Goal: Task Accomplishment & Management: Manage account settings

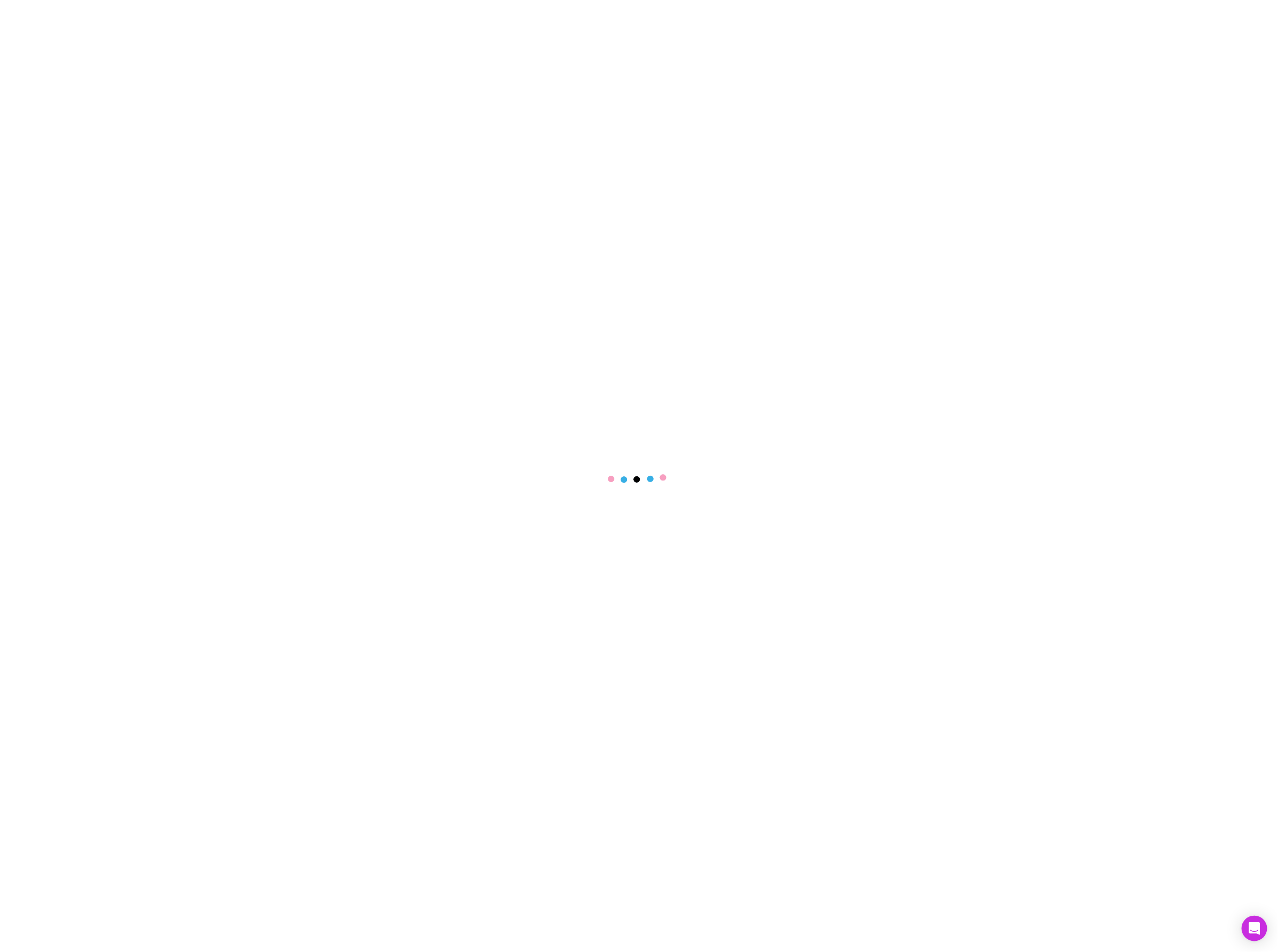
click at [1075, 147] on div at bounding box center [639, 476] width 1278 height 952
click at [171, 142] on div "Generating invoices..." at bounding box center [368, 514] width 451 height 859
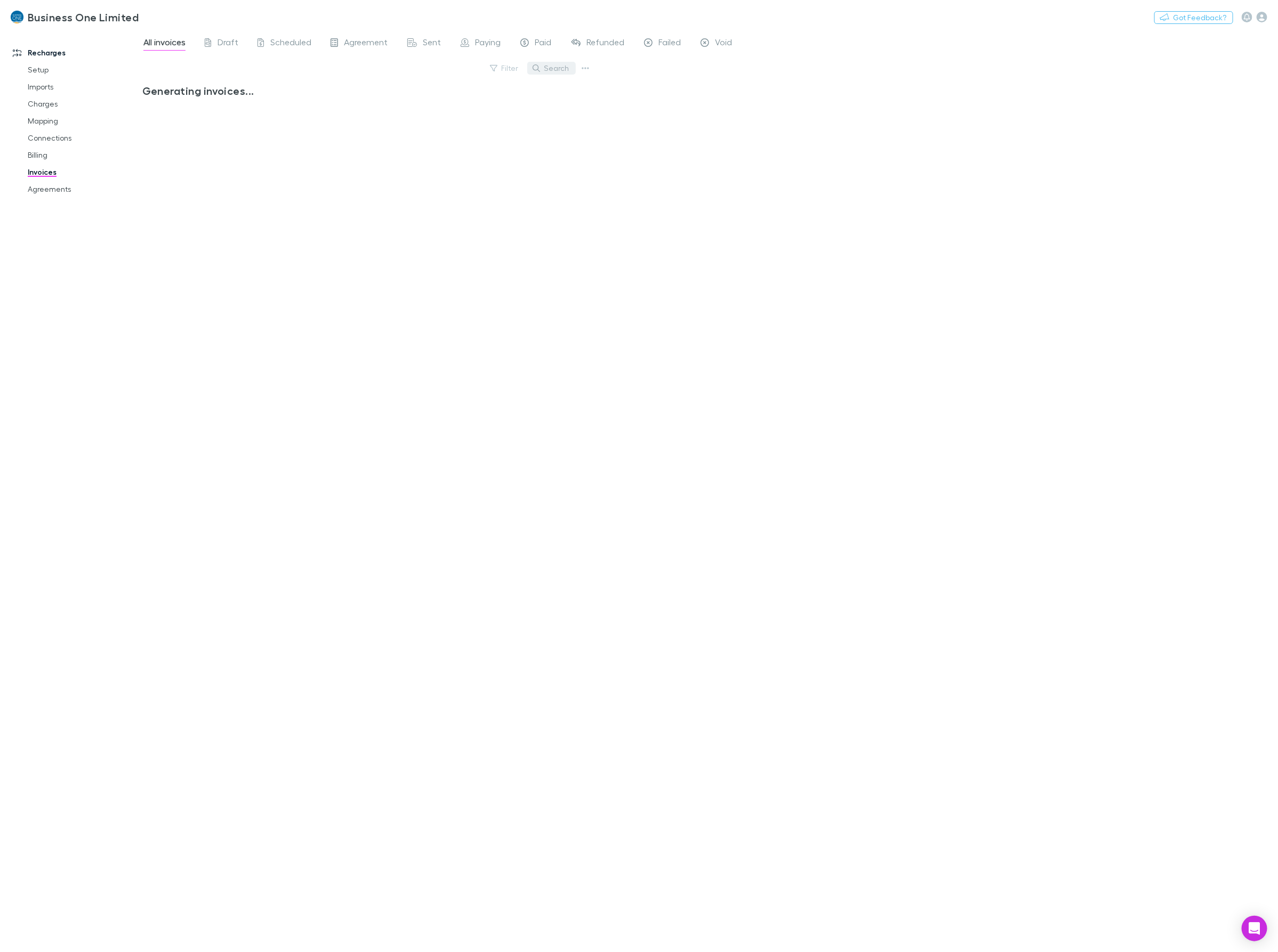
click at [547, 72] on button "Search" at bounding box center [552, 68] width 49 height 13
click at [285, 392] on div "Invoices (3) Invoice Number ZNNX2HXD-0003 Customer Cooks Beach Drainage & Excav…" at bounding box center [368, 514] width 451 height 859
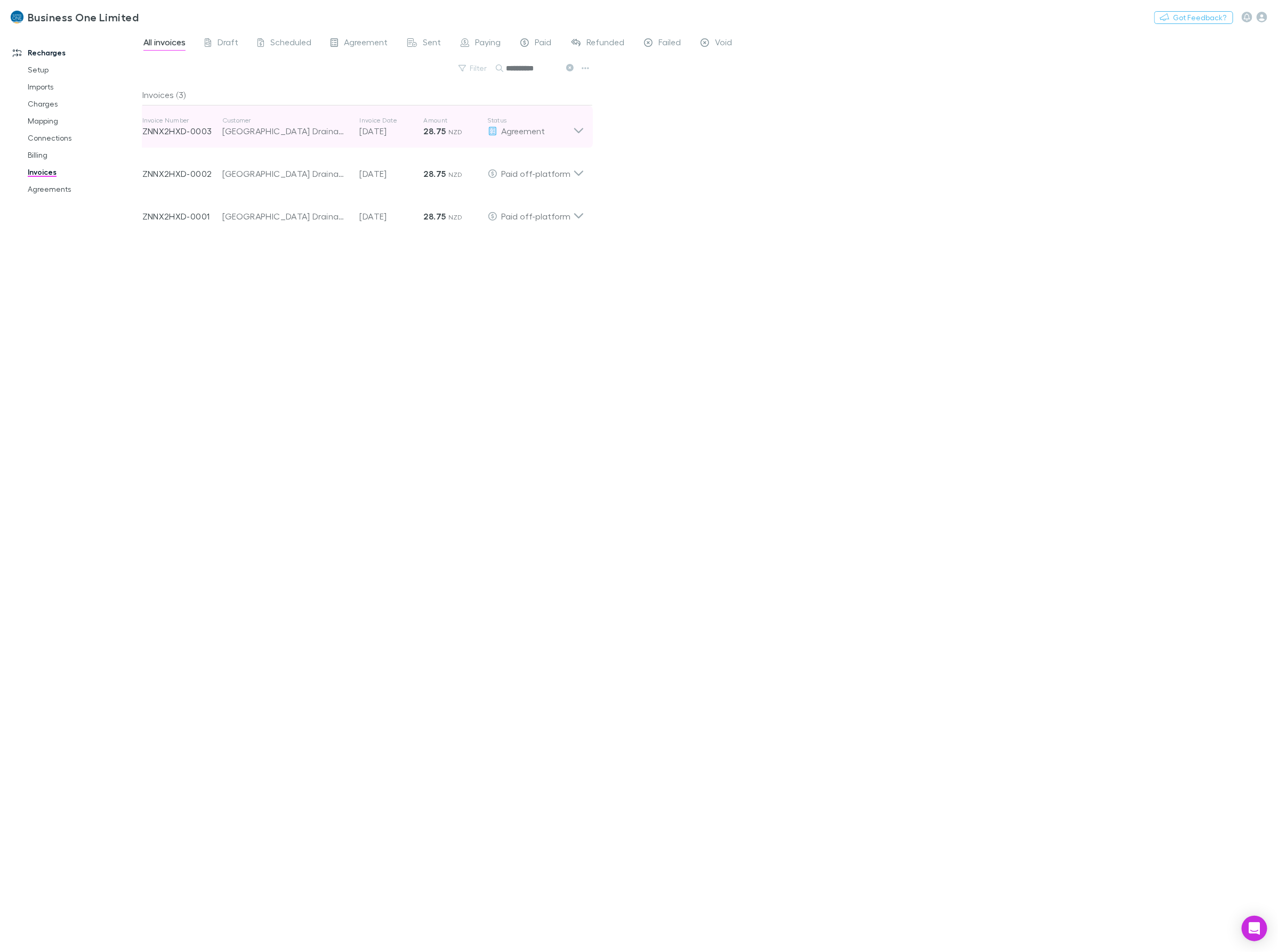
click at [579, 129] on icon at bounding box center [578, 127] width 11 height 21
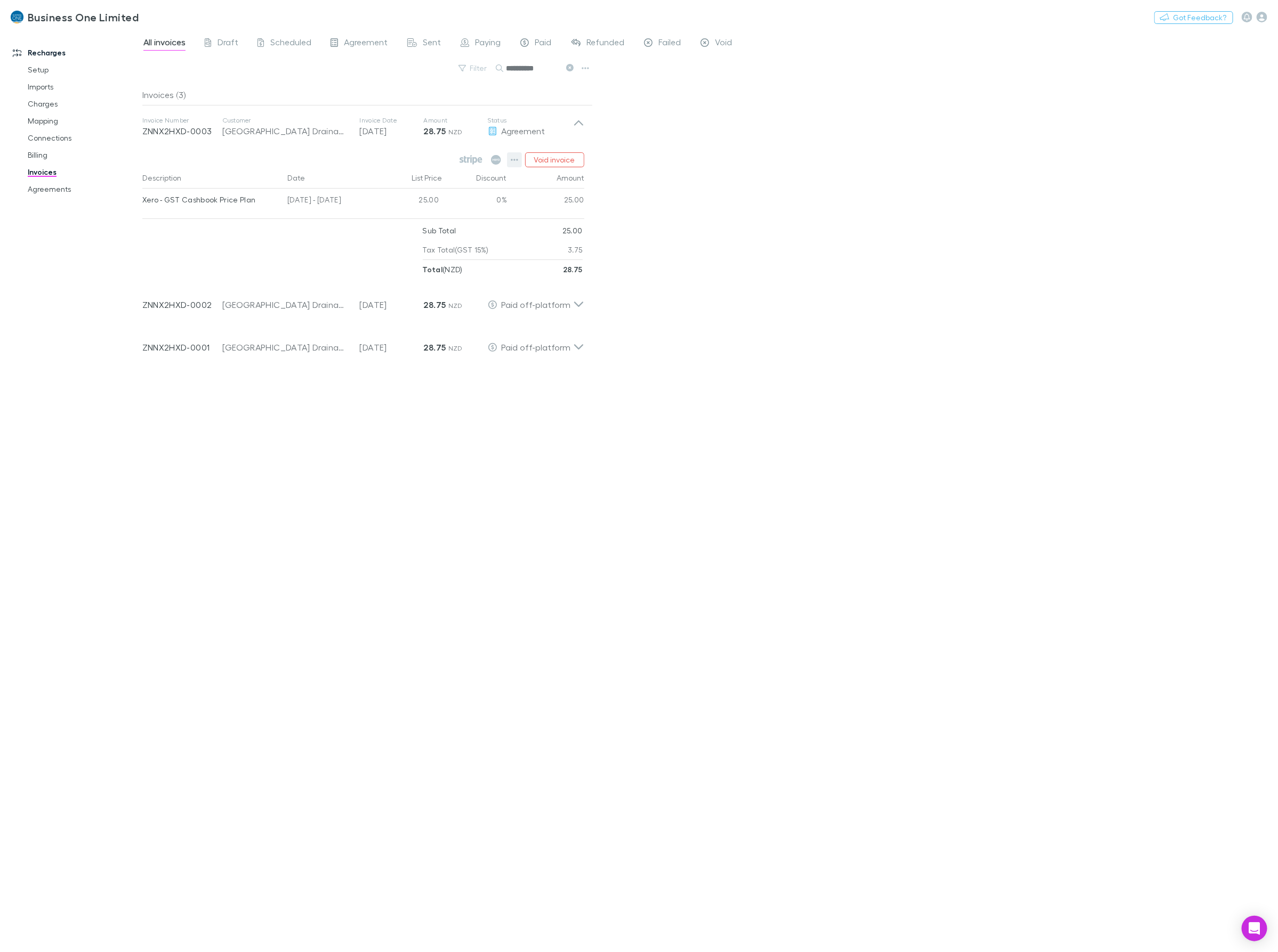
click at [515, 164] on button "button" at bounding box center [514, 160] width 15 height 15
click at [433, 223] on p "Mark as paid" at bounding box center [449, 222] width 130 height 13
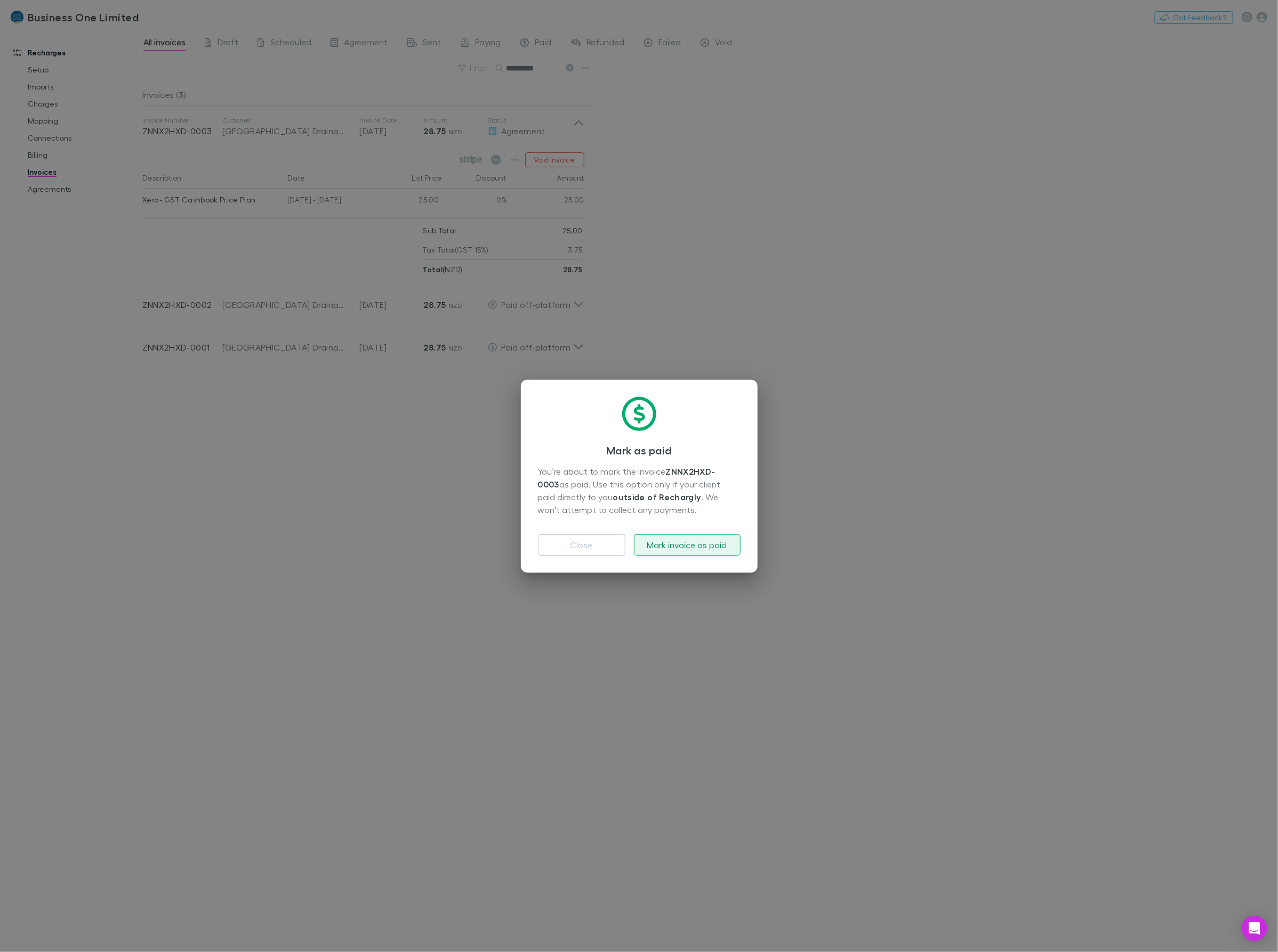
click at [696, 546] on button "Mark invoice as paid" at bounding box center [687, 545] width 107 height 21
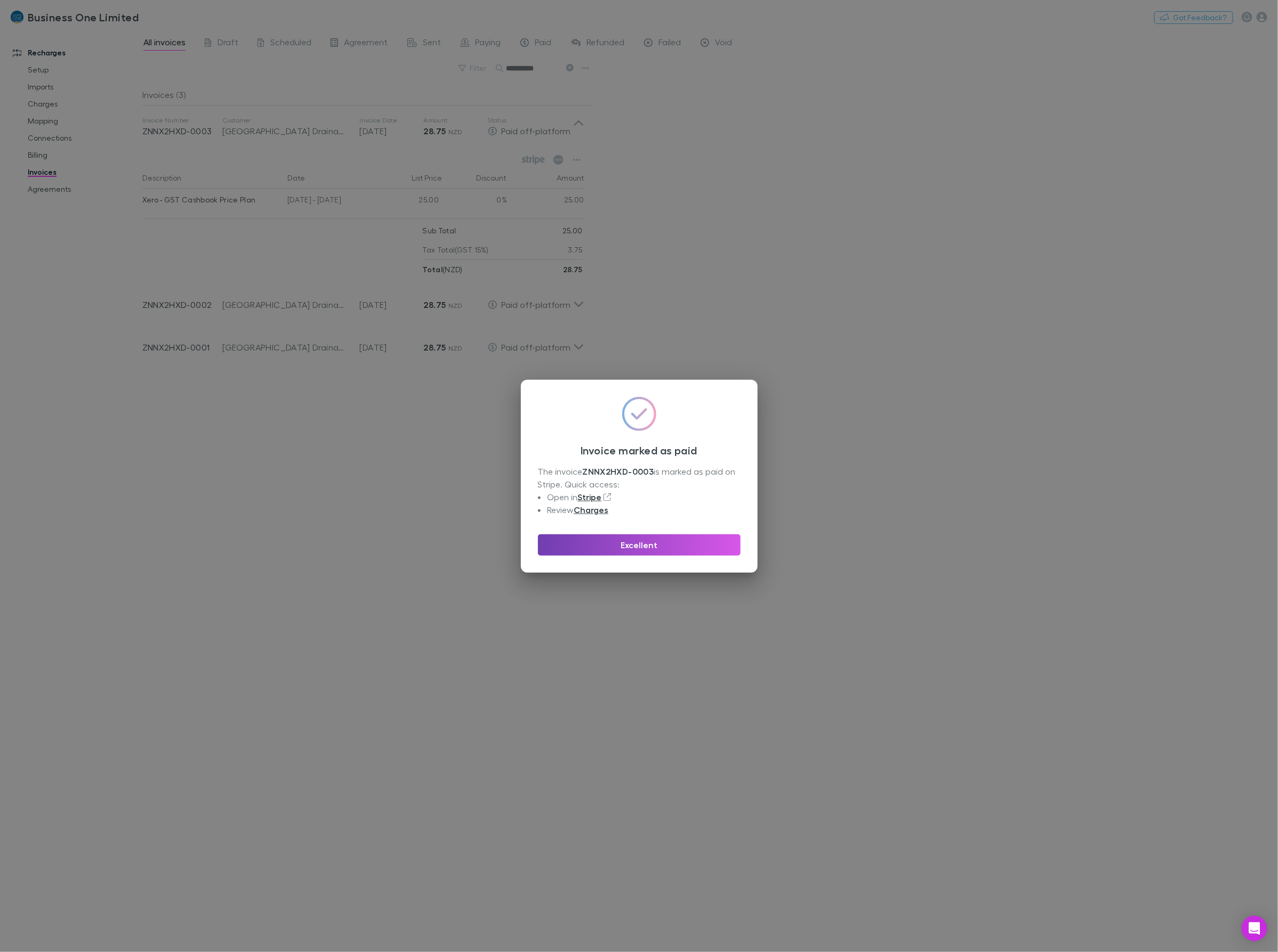
click at [636, 549] on button "Excellent" at bounding box center [640, 545] width 203 height 21
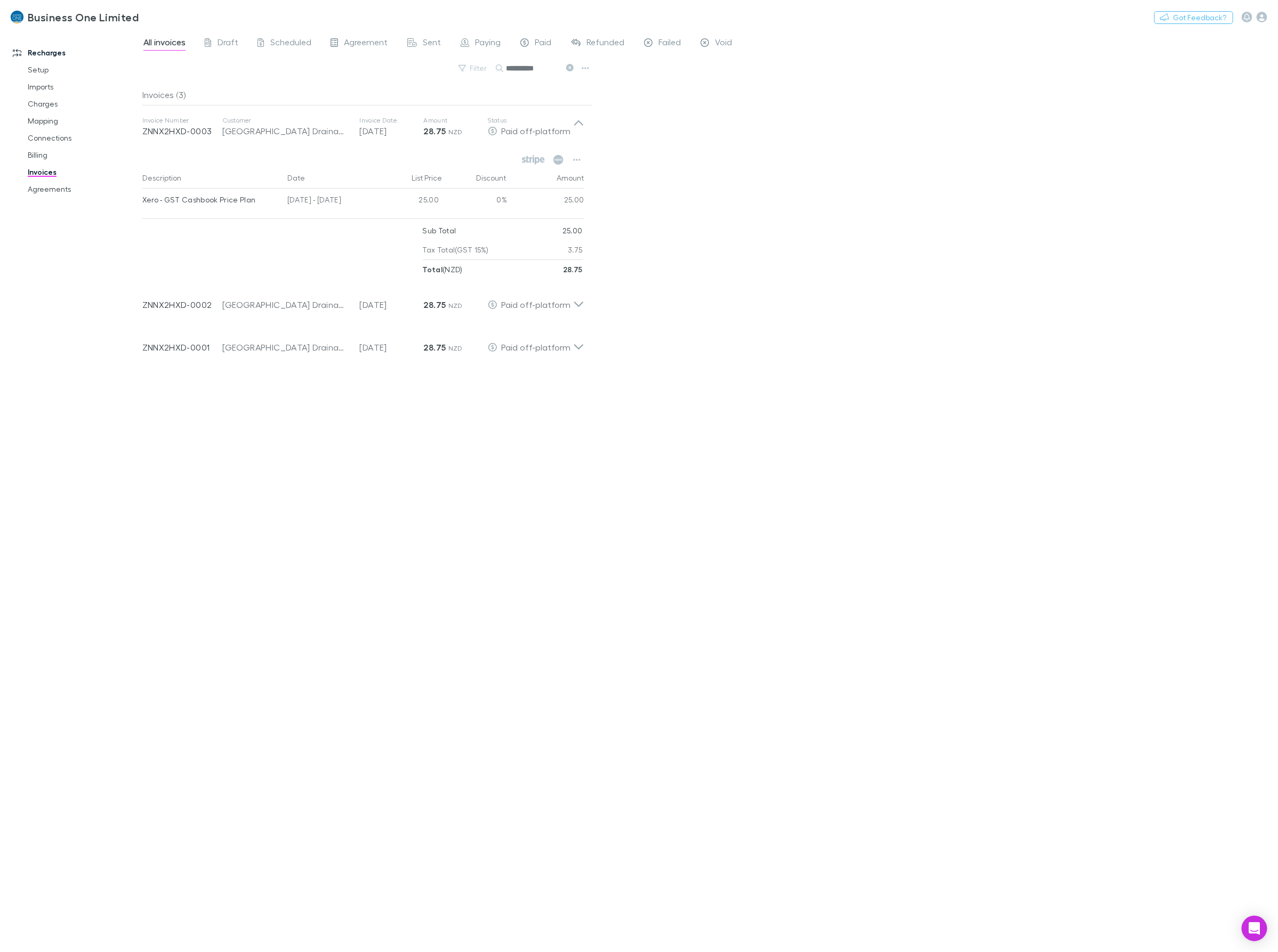
drag, startPoint x: 543, startPoint y: 67, endPoint x: 291, endPoint y: 83, distance: 252.5
click at [291, 83] on div "**********" at bounding box center [368, 72] width 451 height 23
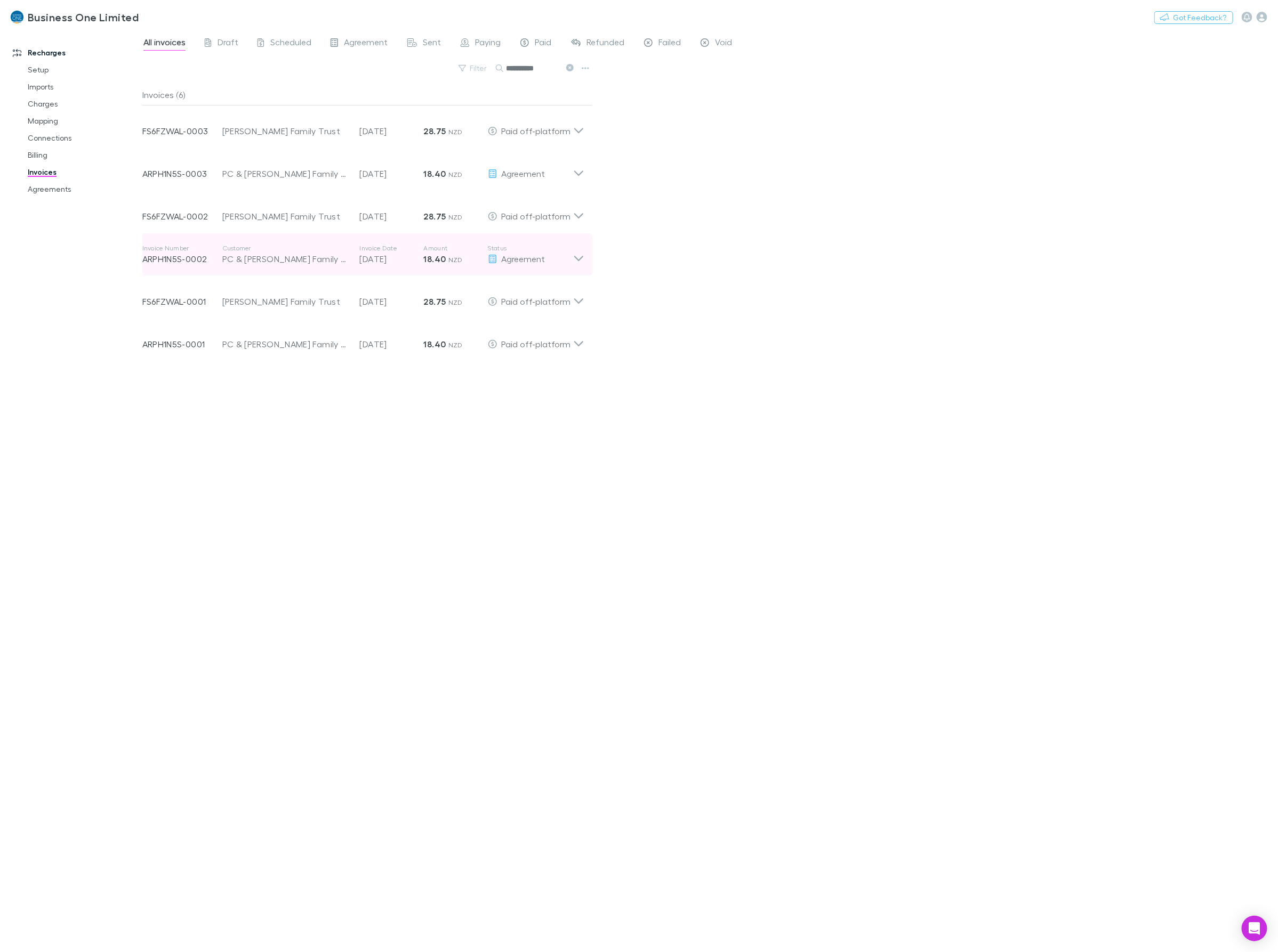
type input "**********"
click at [581, 259] on icon at bounding box center [578, 254] width 11 height 21
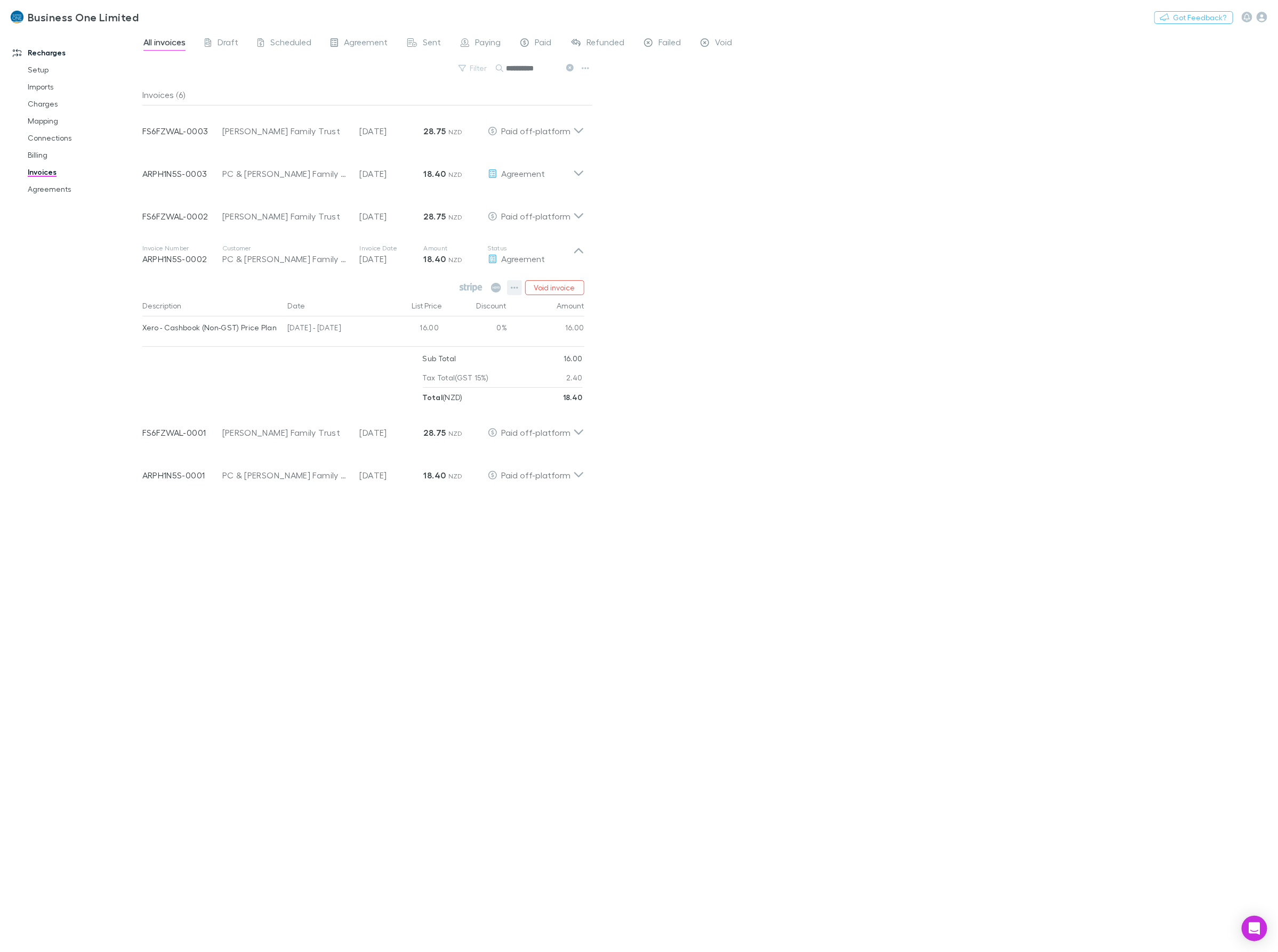
click at [513, 290] on icon "button" at bounding box center [514, 288] width 8 height 9
click at [426, 351] on p "Mark as paid" at bounding box center [449, 350] width 130 height 13
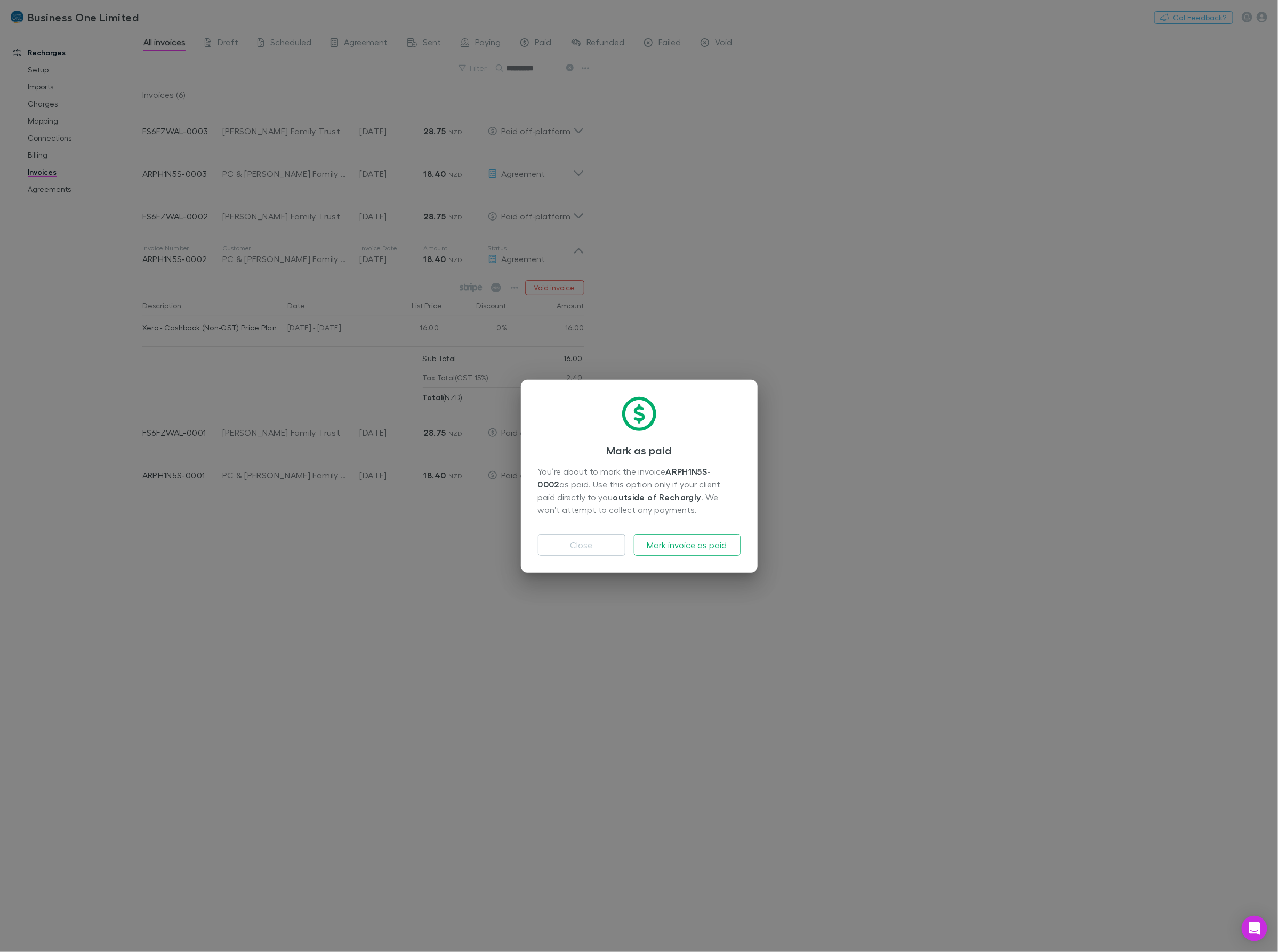
click at [627, 538] on div "Close Mark invoice as paid" at bounding box center [640, 541] width 203 height 30
click at [656, 547] on button "Mark invoice as paid" at bounding box center [687, 545] width 107 height 21
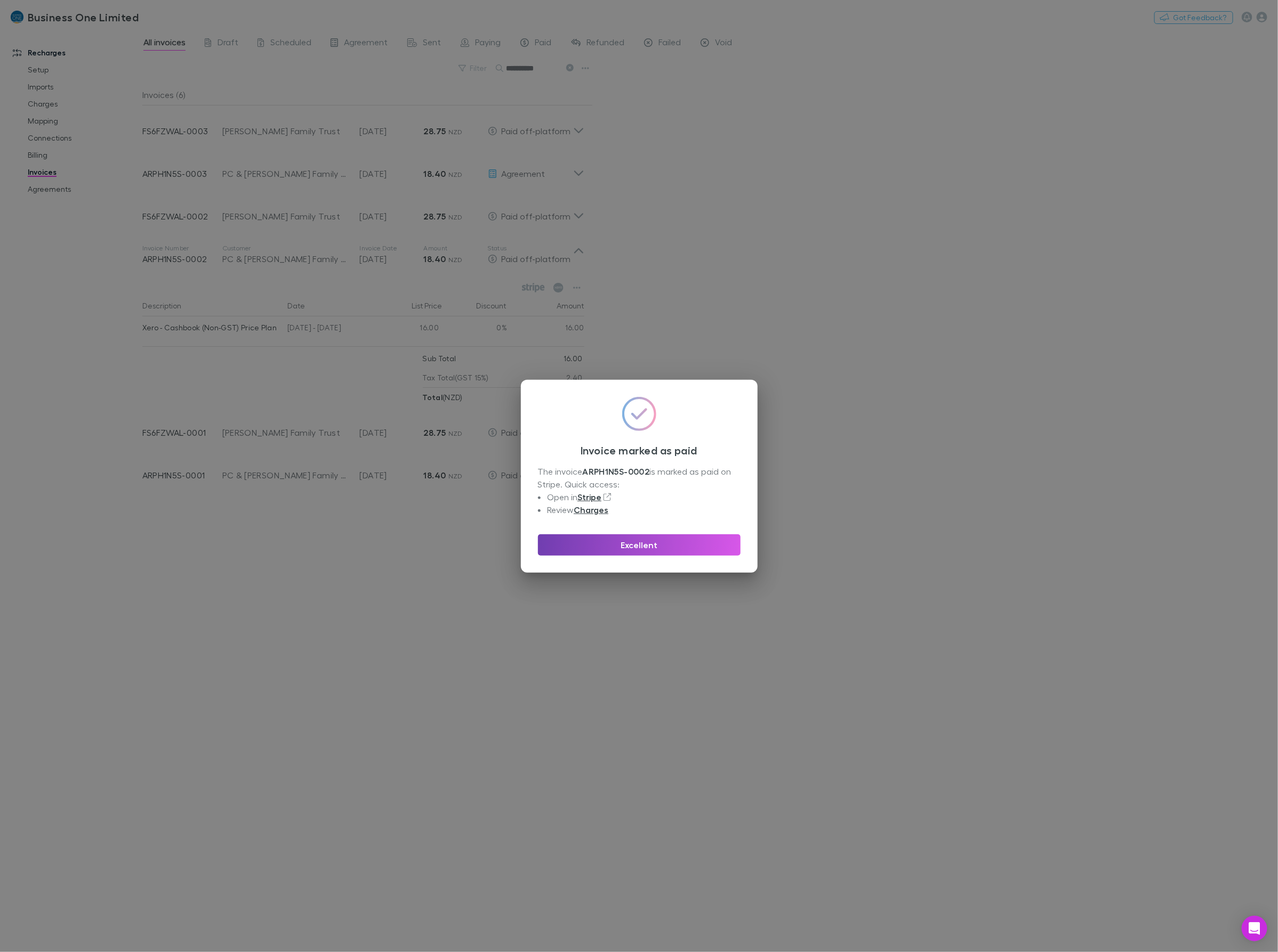
click at [627, 551] on button "Excellent" at bounding box center [640, 545] width 203 height 21
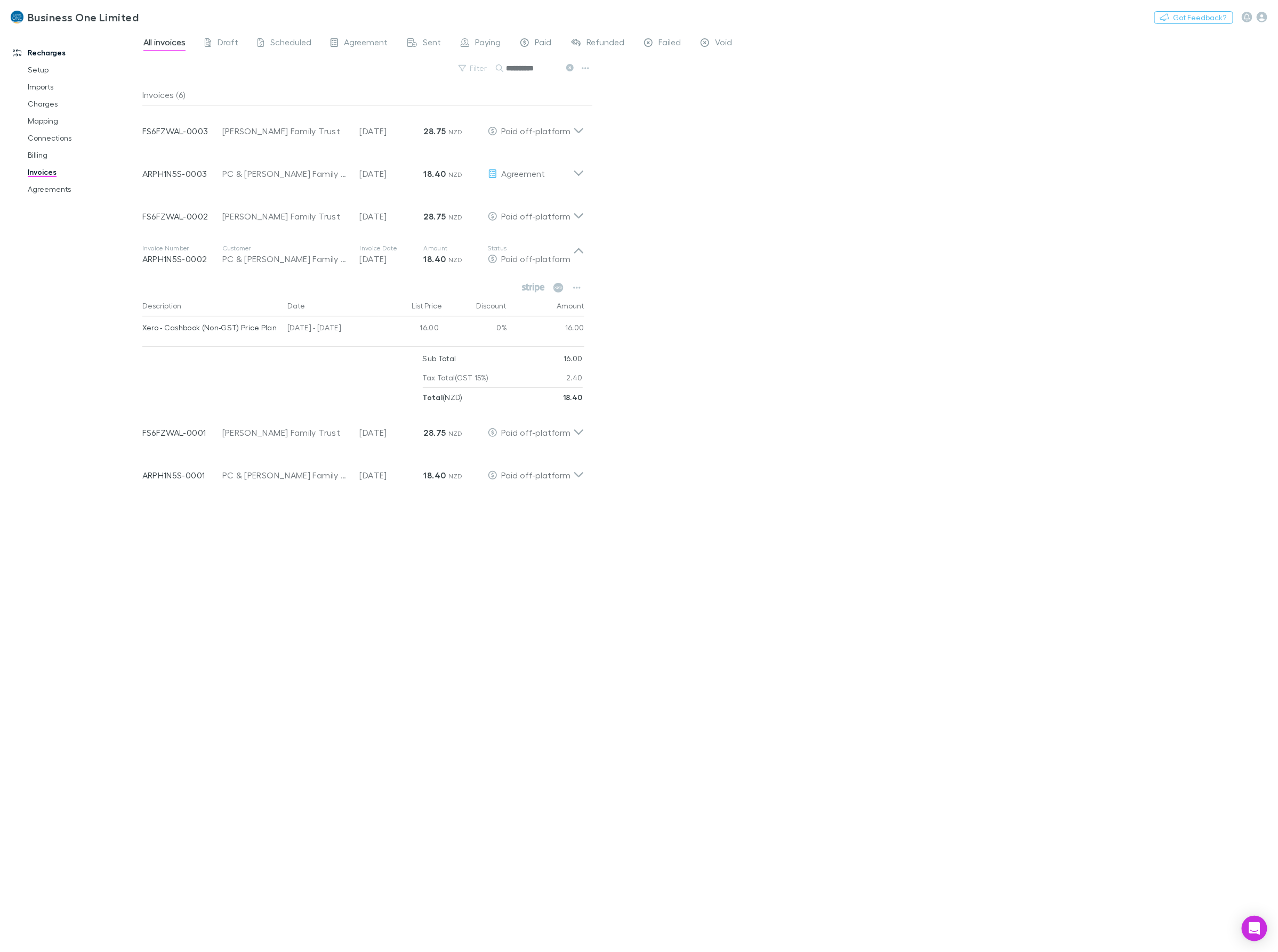
drag, startPoint x: 546, startPoint y: 70, endPoint x: 293, endPoint y: 74, distance: 253.0
click at [293, 74] on div "**********" at bounding box center [368, 72] width 451 height 23
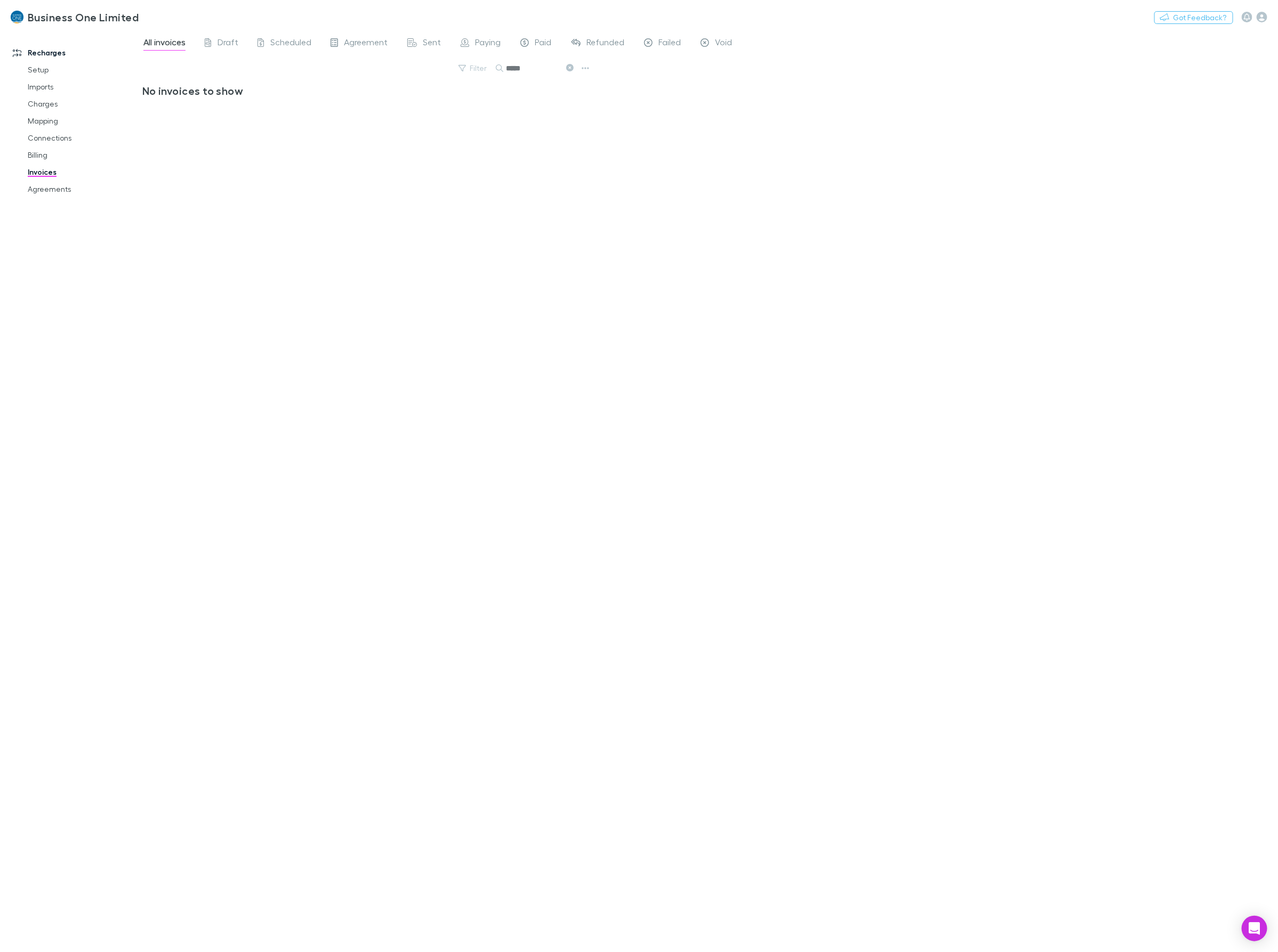
type input "*****"
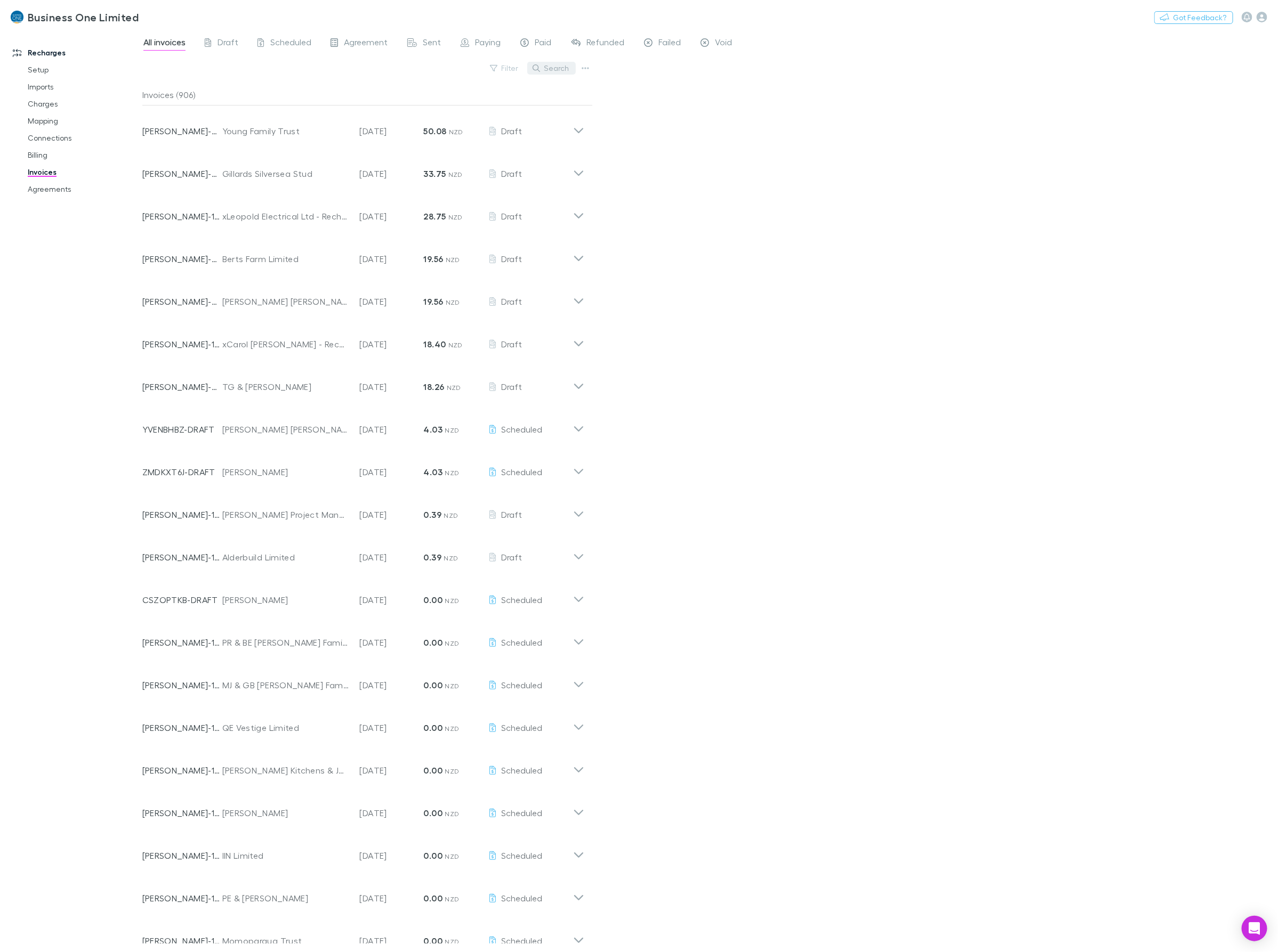
click at [552, 67] on button "Search" at bounding box center [552, 68] width 49 height 13
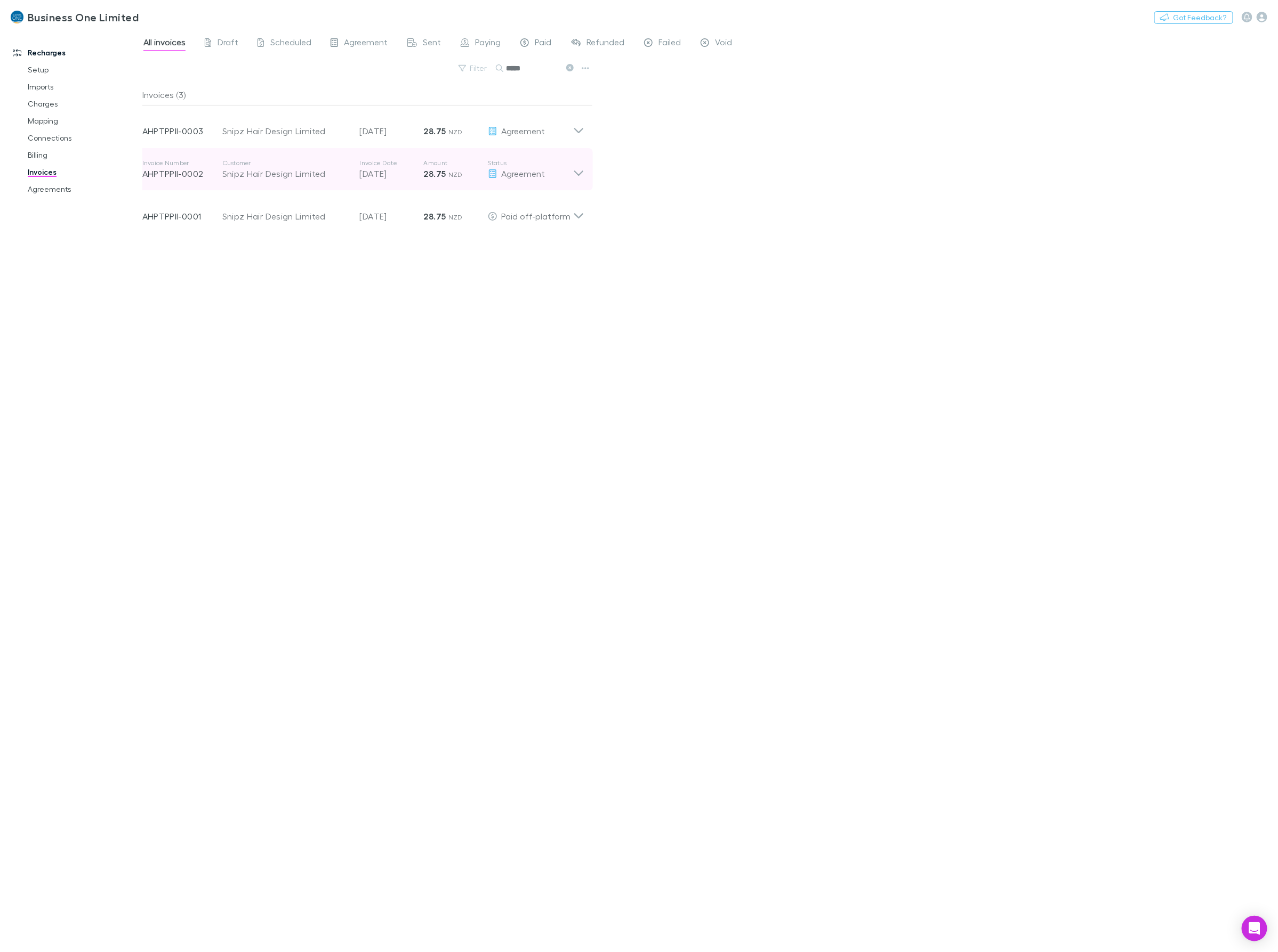
type input "*****"
click at [582, 170] on icon at bounding box center [578, 169] width 11 height 21
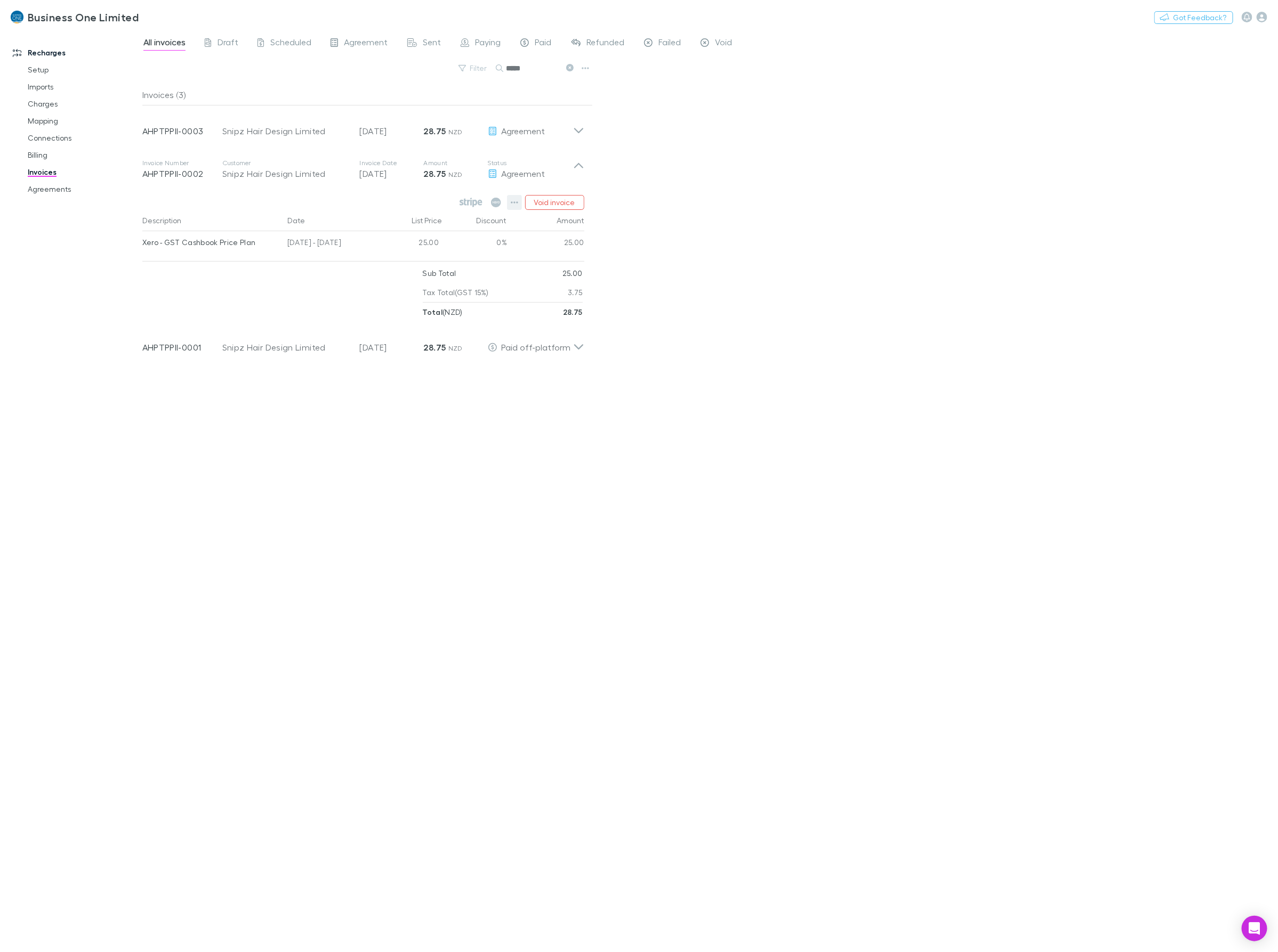
click at [516, 206] on icon "button" at bounding box center [514, 202] width 8 height 9
click at [416, 265] on p "Mark as paid" at bounding box center [449, 265] width 130 height 13
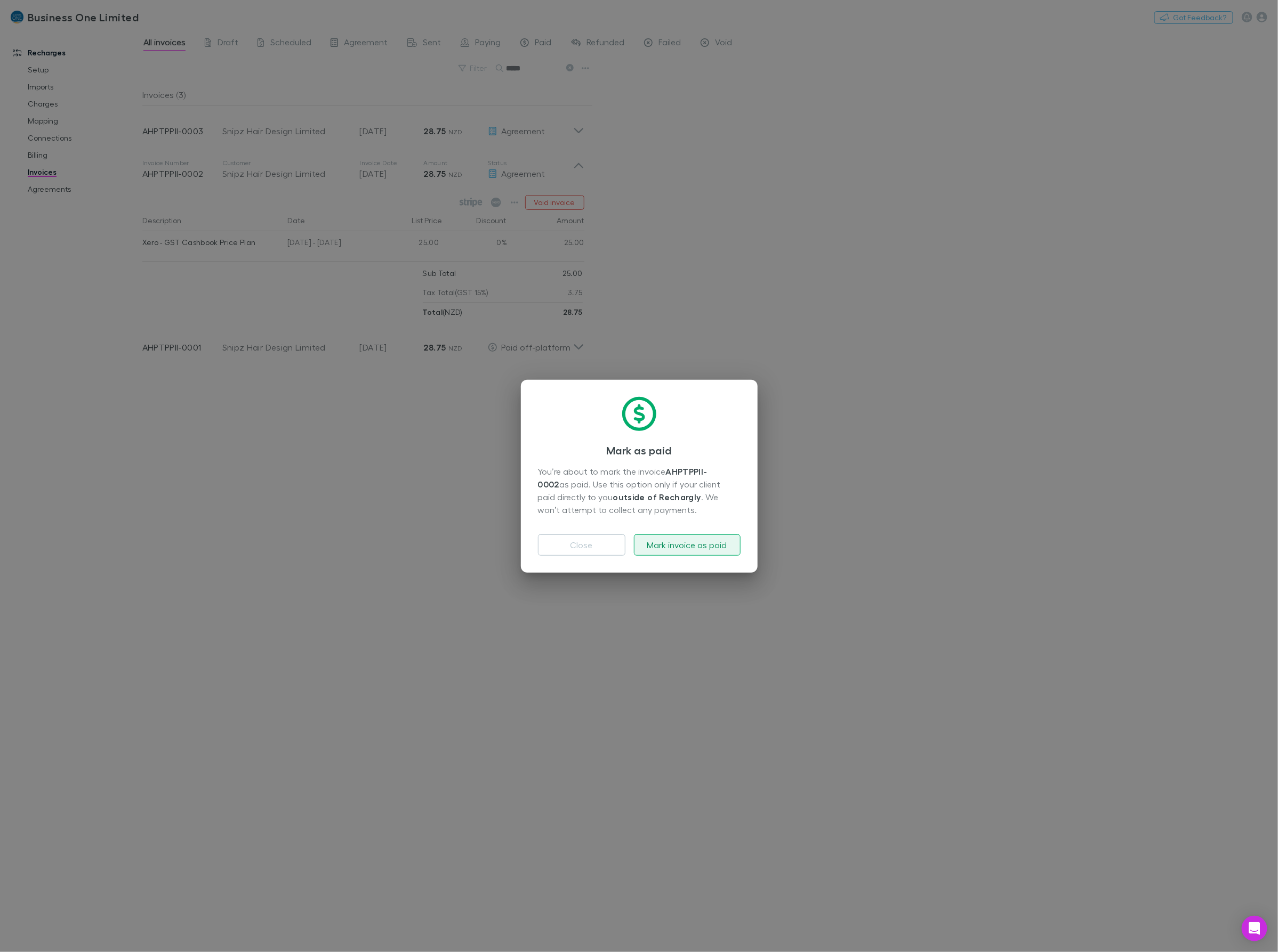
click at [675, 534] on button "Mark invoice as paid" at bounding box center [687, 545] width 107 height 21
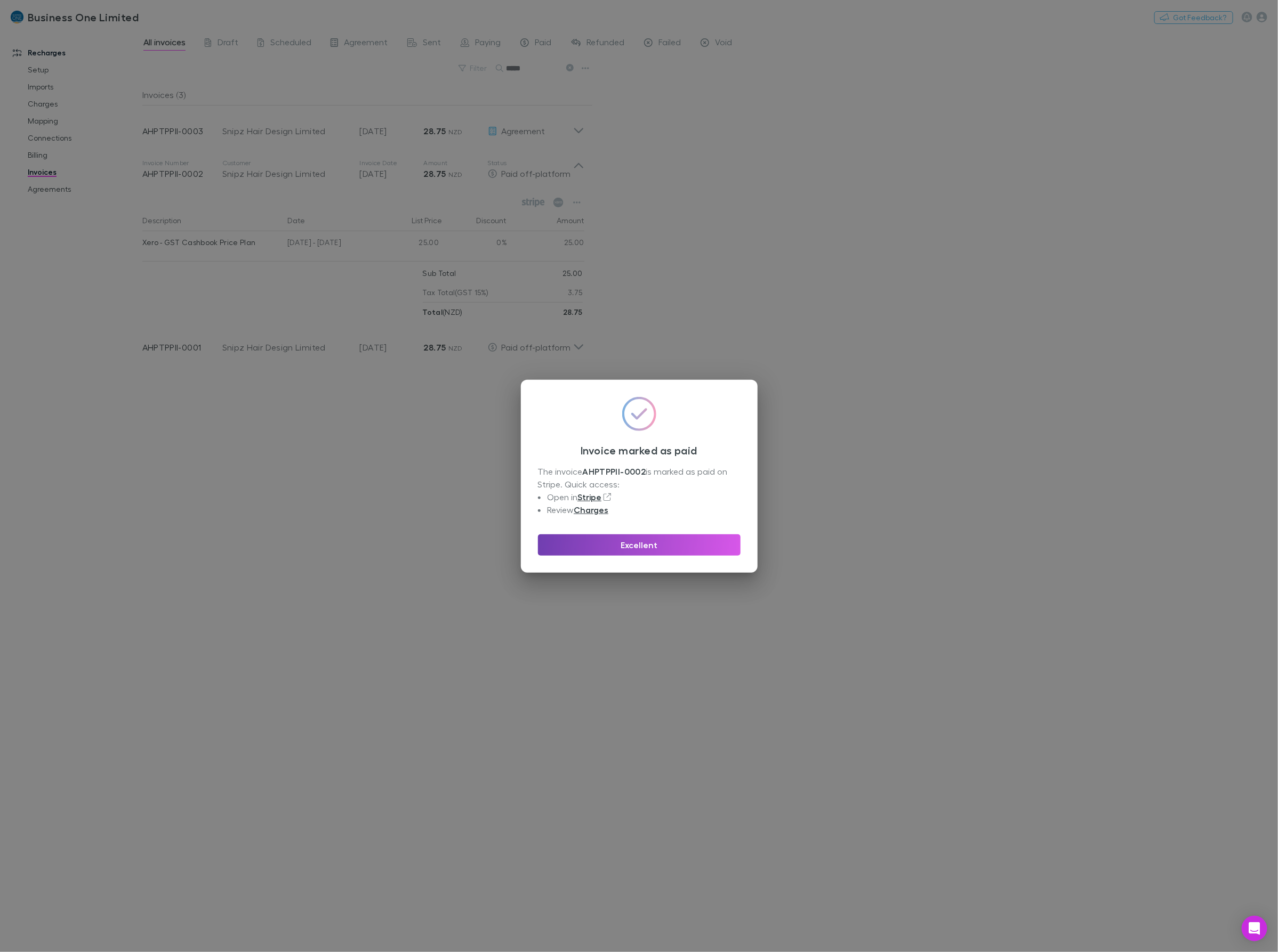
click at [685, 550] on button "Excellent" at bounding box center [640, 545] width 203 height 21
